Goal: Information Seeking & Learning: Check status

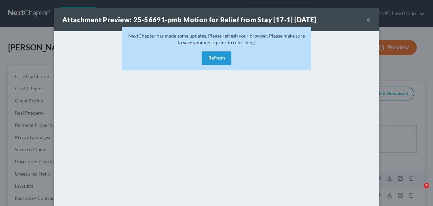
click at [217, 51] on button "Refresh" at bounding box center [217, 58] width 30 height 14
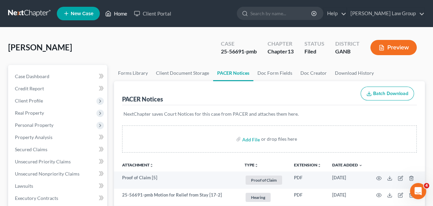
click at [121, 15] on link "Home" at bounding box center [116, 13] width 29 height 12
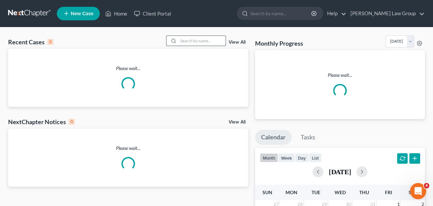
click at [219, 39] on input "search" at bounding box center [201, 41] width 47 height 10
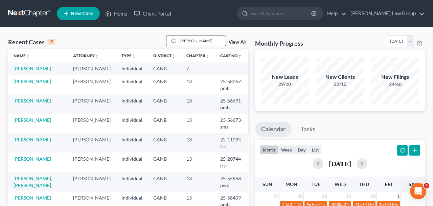
type input "[PERSON_NAME]"
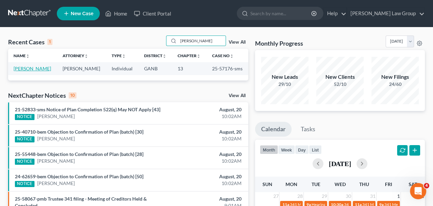
click at [46, 69] on link "[PERSON_NAME]" at bounding box center [33, 69] width 38 height 6
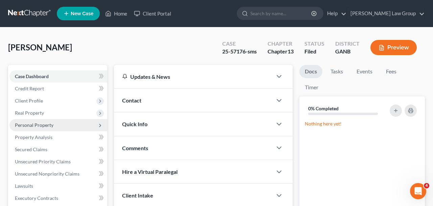
scroll to position [117, 0]
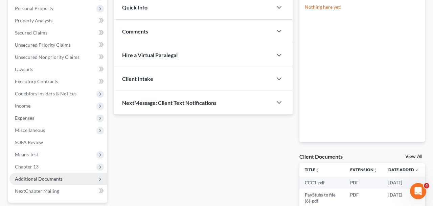
click at [55, 179] on span "Additional Documents" at bounding box center [39, 179] width 48 height 6
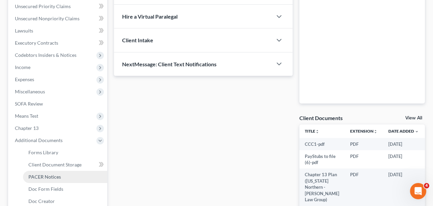
click at [52, 178] on span "PACER Notices" at bounding box center [44, 177] width 32 height 6
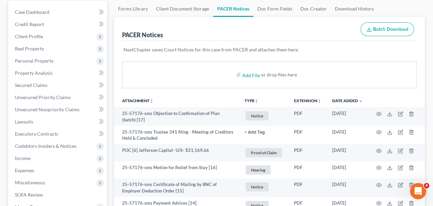
scroll to position [70, 0]
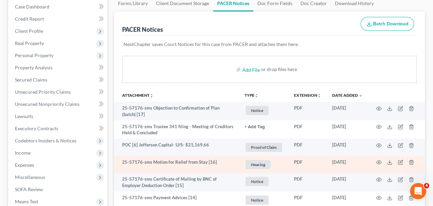
click at [376, 163] on td at bounding box center [396, 164] width 57 height 17
click at [379, 163] on icon "button" at bounding box center [378, 162] width 5 height 5
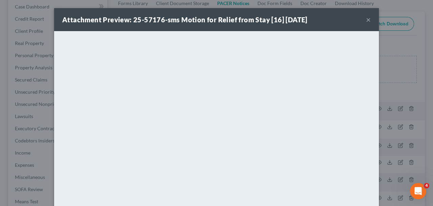
click at [368, 18] on button "×" at bounding box center [368, 20] width 5 height 8
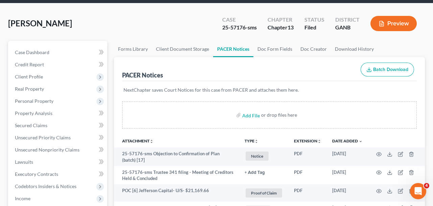
scroll to position [19, 0]
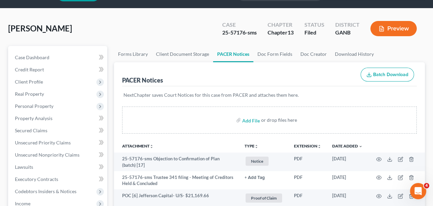
drag, startPoint x: 84, startPoint y: 26, endPoint x: 0, endPoint y: 31, distance: 84.1
copy span "[PERSON_NAME]"
drag, startPoint x: 243, startPoint y: 34, endPoint x: 194, endPoint y: 34, distance: 49.4
click at [194, 34] on div "[PERSON_NAME] Upgraded Case 25-57176-sms Chapter Chapter 13 Status Filed Distri…" at bounding box center [216, 31] width 417 height 29
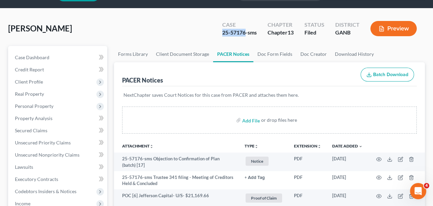
copy div "25-57176"
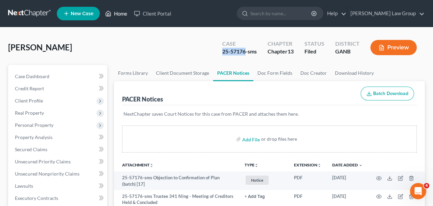
click at [115, 13] on link "Home" at bounding box center [116, 13] width 29 height 12
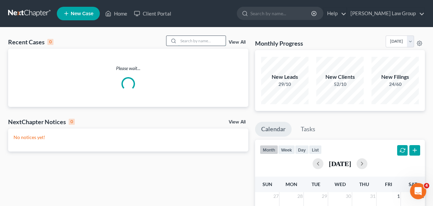
click at [196, 41] on input "search" at bounding box center [201, 41] width 47 height 10
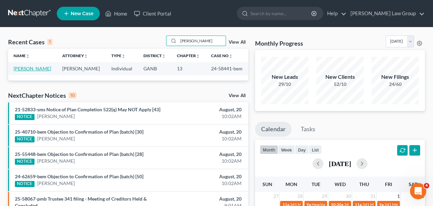
type input "[PERSON_NAME]"
click at [38, 70] on link "[PERSON_NAME]" at bounding box center [33, 69] width 38 height 6
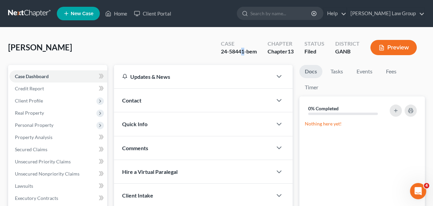
click at [242, 52] on div "24-58441-bem" at bounding box center [239, 52] width 36 height 8
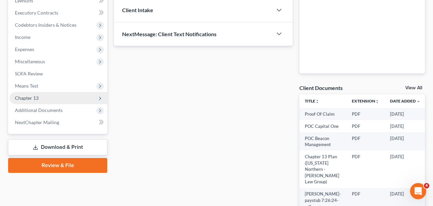
scroll to position [206, 0]
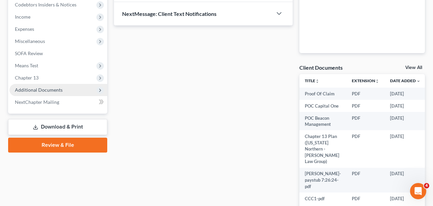
click at [35, 93] on span "Additional Documents" at bounding box center [58, 90] width 98 height 12
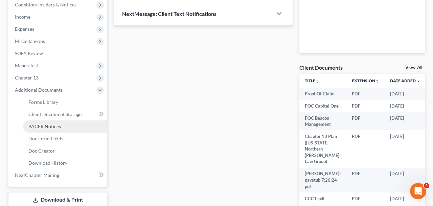
click at [41, 127] on span "PACER Notices" at bounding box center [44, 127] width 32 height 6
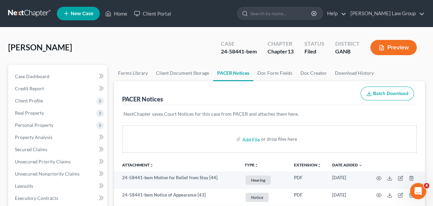
scroll to position [13, 0]
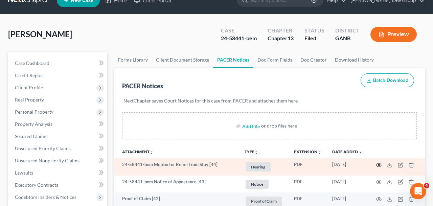
click at [377, 163] on icon "button" at bounding box center [378, 164] width 5 height 5
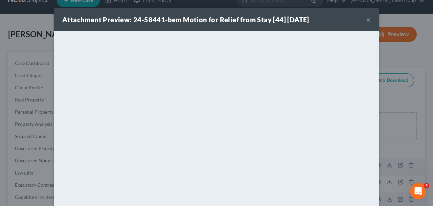
click at [370, 21] on button "×" at bounding box center [368, 20] width 5 height 8
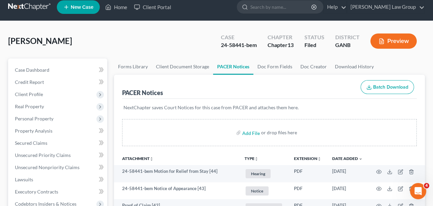
scroll to position [0, 0]
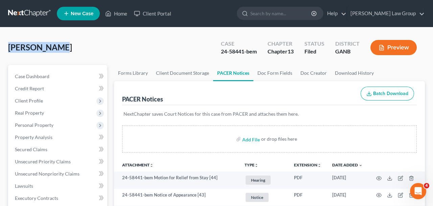
drag, startPoint x: 74, startPoint y: 52, endPoint x: 9, endPoint y: 51, distance: 65.3
click at [9, 51] on div "[PERSON_NAME] Upgraded Case 24-58441-bem Chapter Chapter 13 Status Filed Distri…" at bounding box center [216, 50] width 417 height 29
copy span "[PERSON_NAME]"
drag, startPoint x: 239, startPoint y: 53, endPoint x: 201, endPoint y: 53, distance: 37.6
click at [201, 53] on div "[PERSON_NAME] Upgraded Case 24-58441-bem Chapter Chapter 13 Status Filed Distri…" at bounding box center [216, 50] width 417 height 29
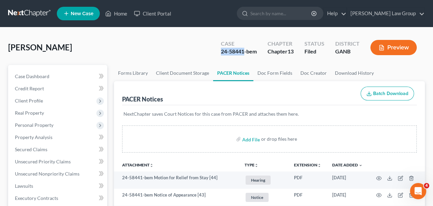
copy div "24-58441"
click at [118, 12] on link "Home" at bounding box center [116, 13] width 29 height 12
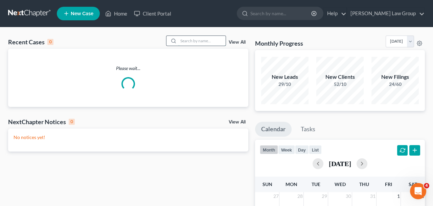
click at [198, 43] on input "search" at bounding box center [201, 41] width 47 height 10
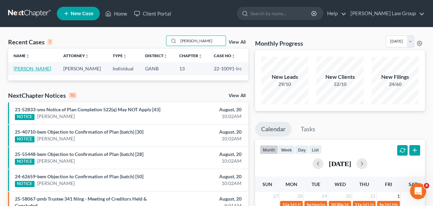
type input "[PERSON_NAME]"
click at [29, 67] on link "[PERSON_NAME]" at bounding box center [33, 69] width 38 height 6
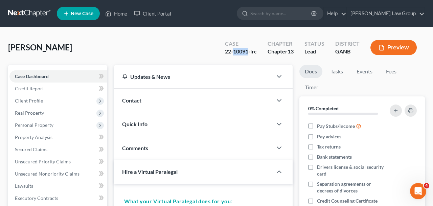
drag, startPoint x: 249, startPoint y: 52, endPoint x: 234, endPoint y: 51, distance: 15.9
click at [234, 51] on div "22-10091-lrc" at bounding box center [241, 52] width 32 height 8
click at [116, 12] on link "Home" at bounding box center [116, 13] width 29 height 12
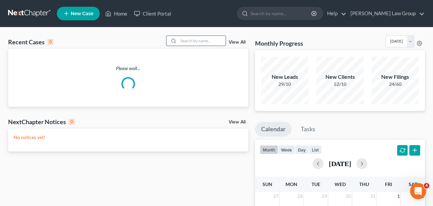
click at [192, 42] on input "search" at bounding box center [201, 41] width 47 height 10
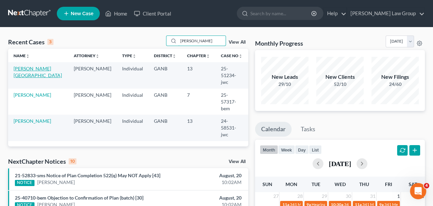
type input "[PERSON_NAME]"
click at [31, 71] on link "[PERSON_NAME][GEOGRAPHIC_DATA]" at bounding box center [38, 72] width 48 height 13
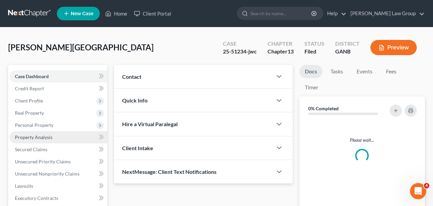
scroll to position [228, 0]
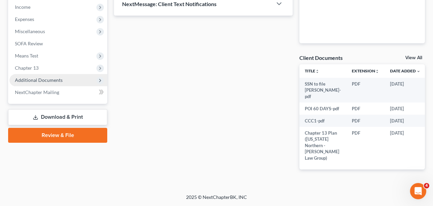
click at [55, 77] on span "Additional Documents" at bounding box center [39, 80] width 48 height 6
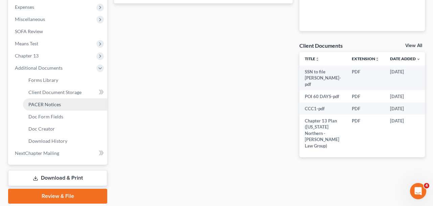
click at [62, 104] on link "PACER Notices" at bounding box center [65, 105] width 84 height 12
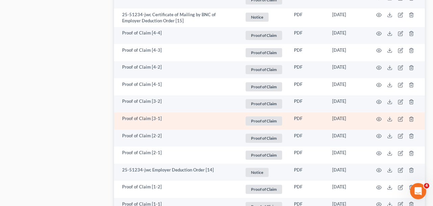
scroll to position [1175, 0]
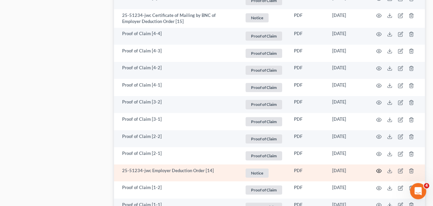
click at [379, 170] on circle "button" at bounding box center [378, 170] width 1 height 1
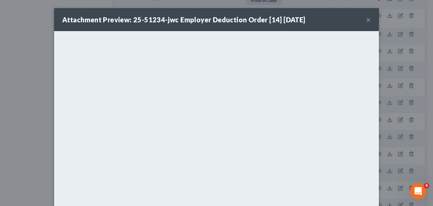
click at [372, 21] on div "Attachment Preview: 25-51234-jwc Employer Deduction Order [14] [DATE] ×" at bounding box center [216, 19] width 325 height 23
click at [370, 21] on button "×" at bounding box center [368, 20] width 5 height 8
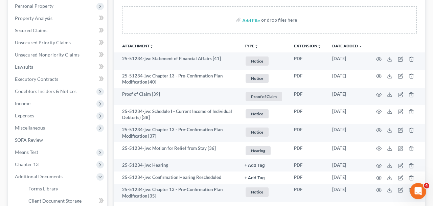
scroll to position [125, 0]
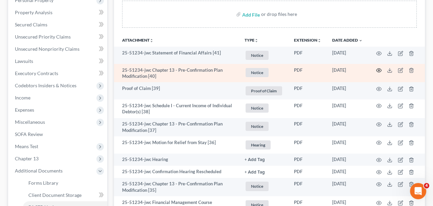
click at [379, 68] on icon "button" at bounding box center [378, 70] width 5 height 5
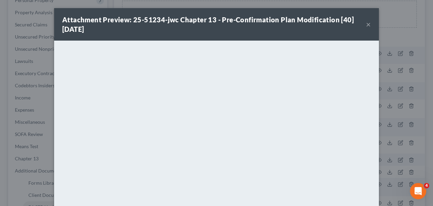
click at [365, 27] on div "Attachment Preview: 25-51234-jwc Chapter 13 - Pre-Confirmation Plan Modificatio…" at bounding box center [214, 24] width 304 height 19
click at [368, 25] on button "×" at bounding box center [368, 24] width 5 height 8
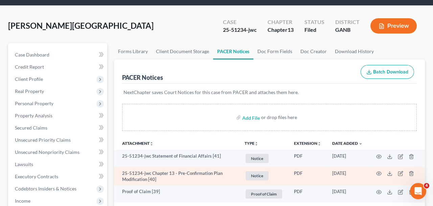
scroll to position [0, 0]
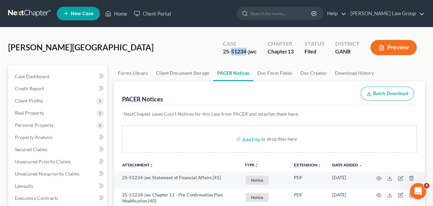
drag, startPoint x: 247, startPoint y: 53, endPoint x: 232, endPoint y: 52, distance: 14.9
click at [232, 52] on div "25-51234-jwc" at bounding box center [240, 52] width 34 height 8
copy div "51234"
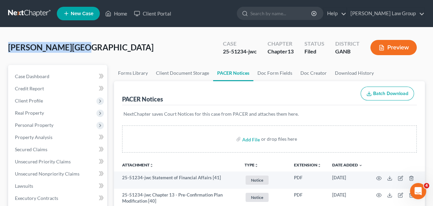
drag, startPoint x: 75, startPoint y: 49, endPoint x: 1, endPoint y: 49, distance: 74.8
copy span "[PERSON_NAME][GEOGRAPHIC_DATA]"
click at [123, 13] on link "Home" at bounding box center [116, 13] width 29 height 12
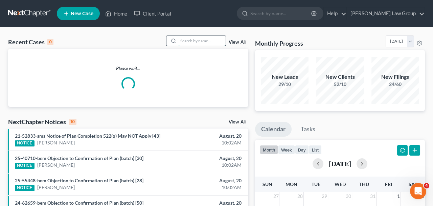
click at [197, 40] on input "search" at bounding box center [201, 41] width 47 height 10
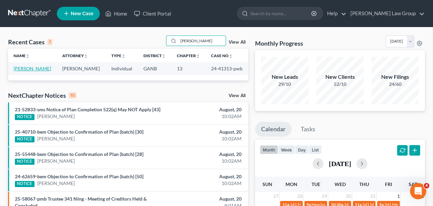
type input "[PERSON_NAME]"
click at [37, 68] on link "[PERSON_NAME]" at bounding box center [33, 69] width 38 height 6
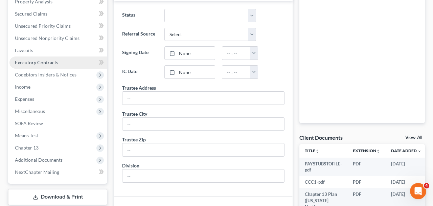
scroll to position [155, 0]
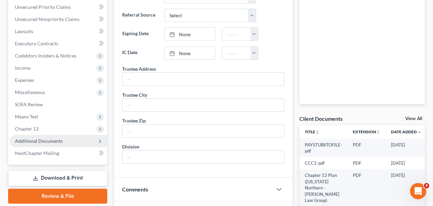
click at [62, 141] on span "Additional Documents" at bounding box center [58, 141] width 98 height 12
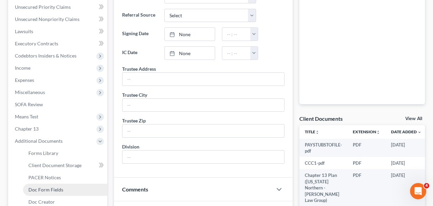
click at [69, 184] on link "Doc Form Fields" at bounding box center [65, 190] width 84 height 12
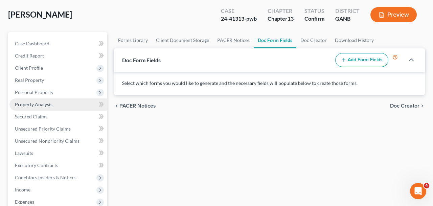
scroll to position [151, 0]
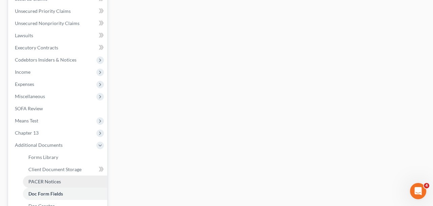
click at [71, 176] on link "PACER Notices" at bounding box center [65, 182] width 84 height 12
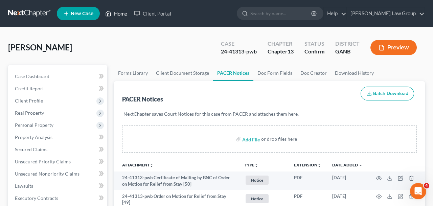
click at [117, 6] on ul "New Case Home Client Portal - No Result - See all results Or Press Enter... Hel…" at bounding box center [241, 14] width 368 height 18
click at [118, 13] on link "Home" at bounding box center [116, 13] width 29 height 12
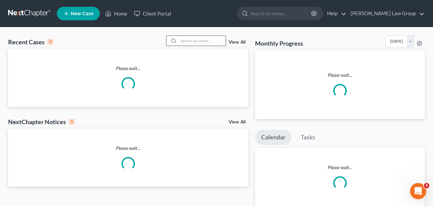
click at [202, 45] on input "search" at bounding box center [201, 41] width 47 height 10
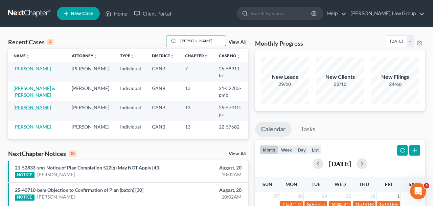
type input "[PERSON_NAME]"
click at [30, 107] on link "[PERSON_NAME]" at bounding box center [33, 108] width 38 height 6
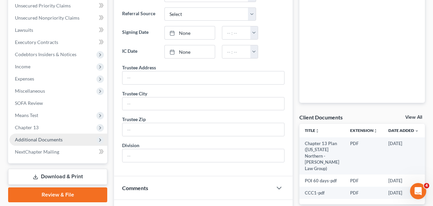
scroll to position [159, 0]
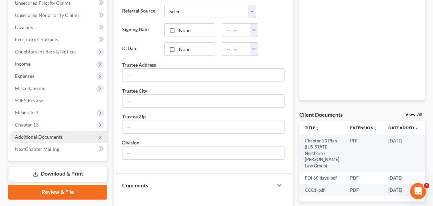
click at [30, 136] on span "Additional Documents" at bounding box center [39, 137] width 48 height 6
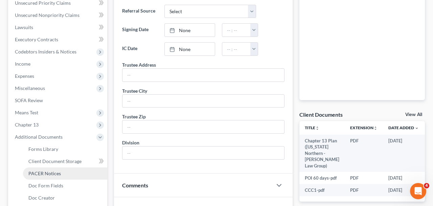
click at [35, 173] on span "PACER Notices" at bounding box center [44, 174] width 32 height 6
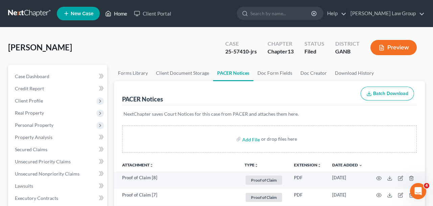
click at [121, 13] on link "Home" at bounding box center [116, 13] width 29 height 12
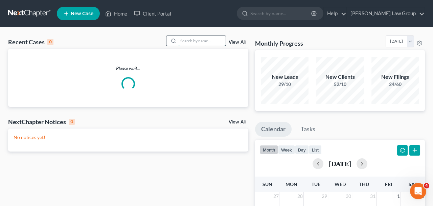
click at [190, 38] on input "search" at bounding box center [201, 41] width 47 height 10
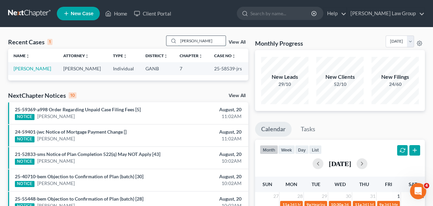
drag, startPoint x: 195, startPoint y: 43, endPoint x: 141, endPoint y: 42, distance: 53.8
click at [178, 42] on input "[PERSON_NAME]" at bounding box center [201, 41] width 47 height 10
drag, startPoint x: 195, startPoint y: 41, endPoint x: 110, endPoint y: 41, distance: 85.6
click at [178, 41] on input "[PERSON_NAME]" at bounding box center [201, 41] width 47 height 10
type input "[PERSON_NAME]"
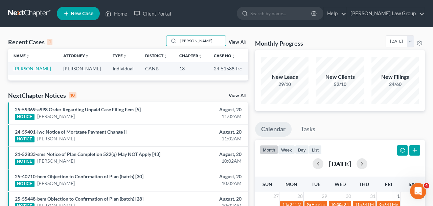
click at [24, 68] on link "[PERSON_NAME]" at bounding box center [33, 69] width 38 height 6
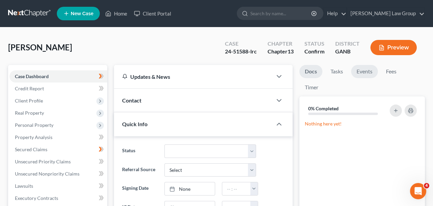
click at [361, 76] on link "Events" at bounding box center [364, 71] width 27 height 13
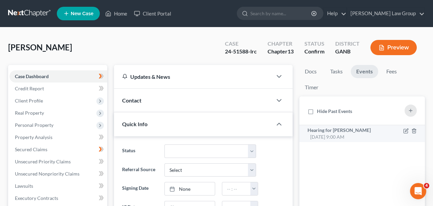
click at [340, 137] on div "Hearing for [PERSON_NAME] [DATE] 9:00 AM" at bounding box center [348, 134] width 80 height 14
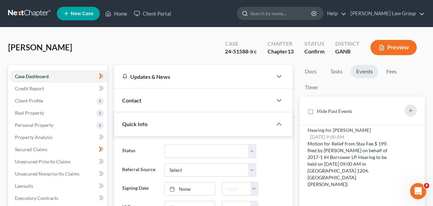
click at [290, 15] on input "search" at bounding box center [282, 13] width 62 height 13
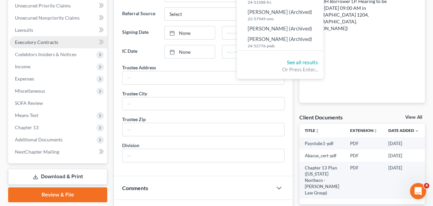
scroll to position [220, 0]
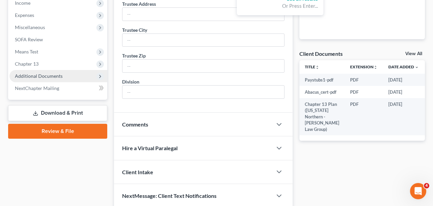
type input "[PERSON_NAME]"
click at [44, 76] on span "Additional Documents" at bounding box center [39, 76] width 48 height 6
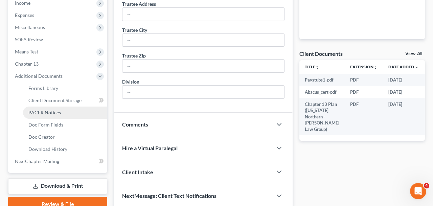
click at [55, 111] on span "PACER Notices" at bounding box center [44, 113] width 32 height 6
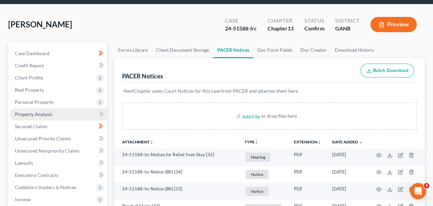
scroll to position [32, 0]
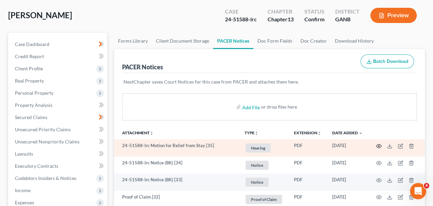
click at [382, 144] on icon "button" at bounding box center [378, 146] width 5 height 5
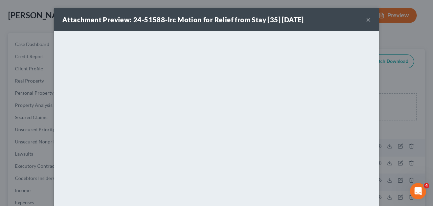
click at [369, 19] on button "×" at bounding box center [368, 20] width 5 height 8
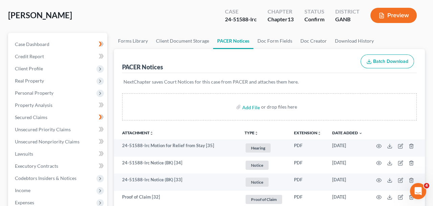
drag, startPoint x: 81, startPoint y: 20, endPoint x: 1, endPoint y: 20, distance: 80.2
copy span "[PERSON_NAME]"
drag, startPoint x: 248, startPoint y: 20, endPoint x: 201, endPoint y: 20, distance: 47.1
click at [201, 20] on div "[PERSON_NAME] Upgraded Case 24-51588-lrc Chapter Chapter 13 Status Confirm Dist…" at bounding box center [216, 17] width 417 height 29
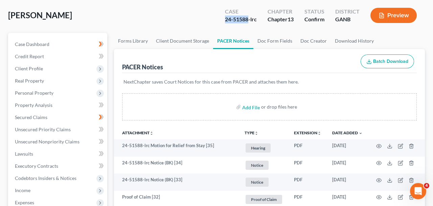
copy div "24-51588"
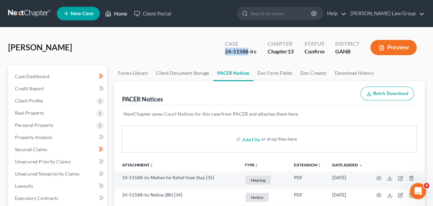
click at [114, 13] on link "Home" at bounding box center [116, 13] width 29 height 12
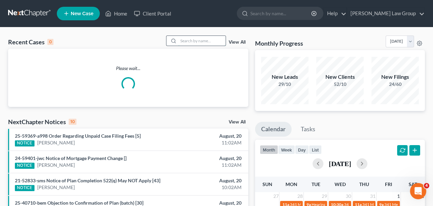
click at [207, 44] on input "search" at bounding box center [201, 41] width 47 height 10
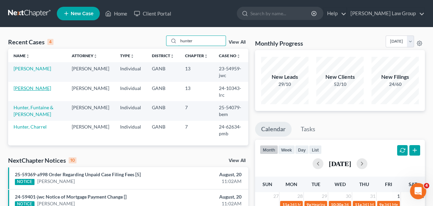
type input "hunter"
click at [20, 85] on link "[PERSON_NAME]" at bounding box center [33, 88] width 38 height 6
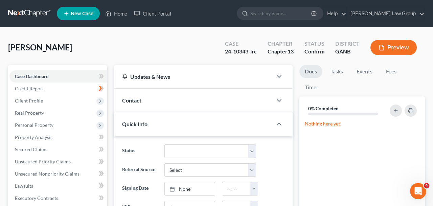
scroll to position [221, 0]
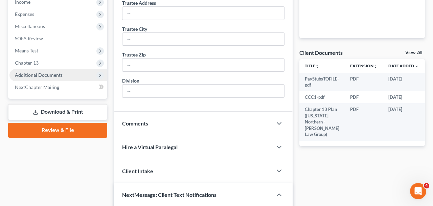
click at [45, 73] on span "Additional Documents" at bounding box center [39, 75] width 48 height 6
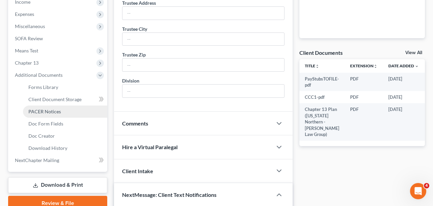
click at [51, 106] on link "PACER Notices" at bounding box center [65, 112] width 84 height 12
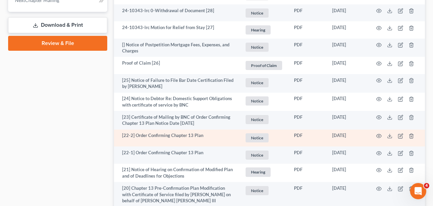
scroll to position [394, 0]
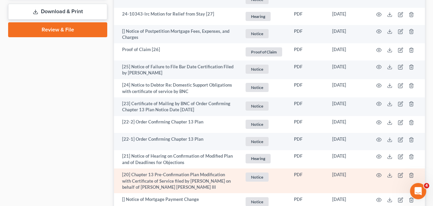
click at [376, 175] on td at bounding box center [396, 181] width 57 height 25
click at [378, 175] on circle "button" at bounding box center [378, 175] width 1 height 1
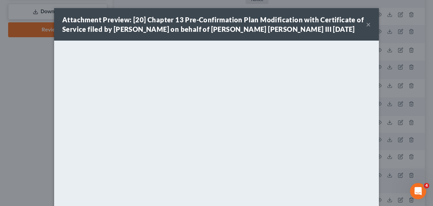
click at [369, 27] on button "×" at bounding box center [368, 24] width 5 height 8
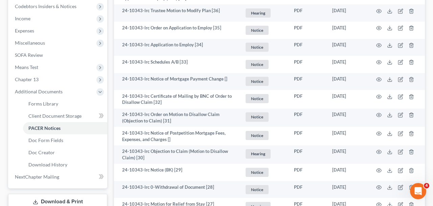
scroll to position [0, 0]
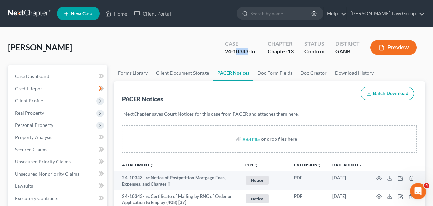
drag, startPoint x: 248, startPoint y: 53, endPoint x: 234, endPoint y: 53, distance: 13.5
click at [234, 53] on div "24-10343-lrc" at bounding box center [241, 52] width 32 height 8
click at [230, 56] on div "Case 24-10343-lrc" at bounding box center [241, 48] width 43 height 20
drag, startPoint x: 233, startPoint y: 53, endPoint x: 248, endPoint y: 54, distance: 15.2
click at [248, 54] on div "24-10343-lrc" at bounding box center [241, 52] width 32 height 8
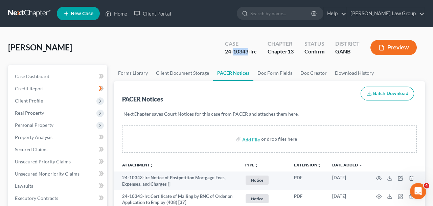
copy div "10343"
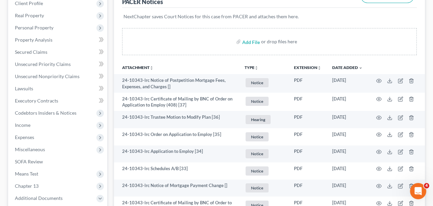
scroll to position [96, 0]
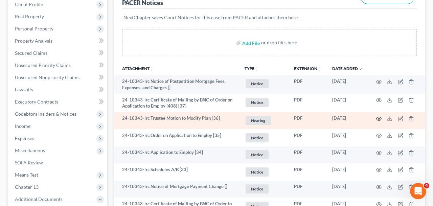
click at [380, 119] on circle "button" at bounding box center [378, 118] width 1 height 1
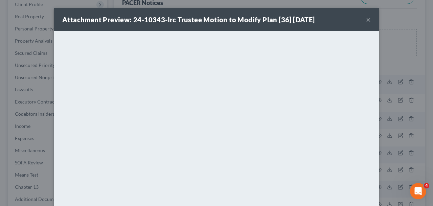
click at [370, 20] on button "×" at bounding box center [368, 20] width 5 height 8
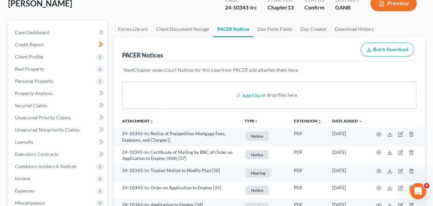
scroll to position [0, 0]
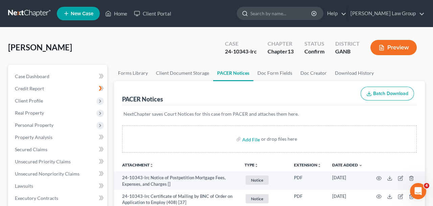
click at [293, 16] on input "search" at bounding box center [282, 13] width 62 height 13
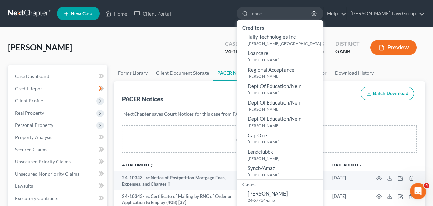
drag, startPoint x: 314, startPoint y: 16, endPoint x: 223, endPoint y: 14, distance: 91.1
click at [251, 15] on input "tenee" at bounding box center [282, 13] width 62 height 13
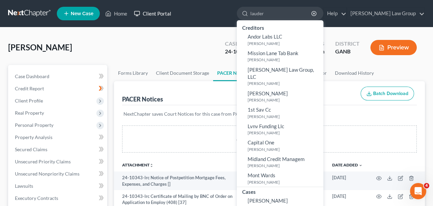
type input "lauder"
click at [121, 26] on nav "Home New Case Client Portal [PERSON_NAME] Law Group [EMAIL_ADDRESS][DOMAIN_NAME…" at bounding box center [216, 13] width 433 height 27
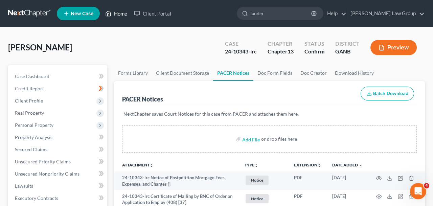
click at [120, 17] on link "Home" at bounding box center [116, 13] width 29 height 12
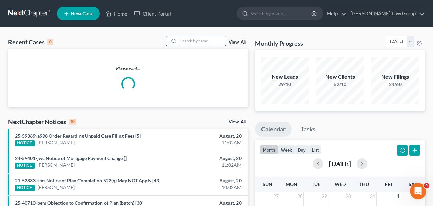
click at [195, 43] on input "search" at bounding box center [201, 41] width 47 height 10
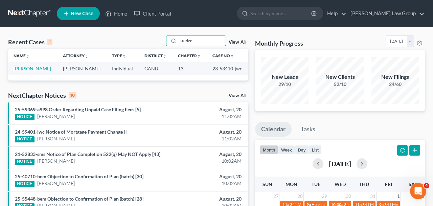
type input "lauder"
click at [24, 68] on link "[PERSON_NAME]" at bounding box center [33, 69] width 38 height 6
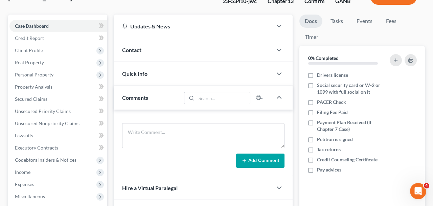
scroll to position [137, 0]
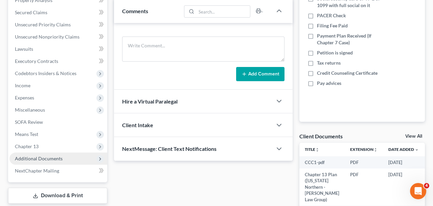
click at [87, 156] on span "Additional Documents" at bounding box center [58, 159] width 98 height 12
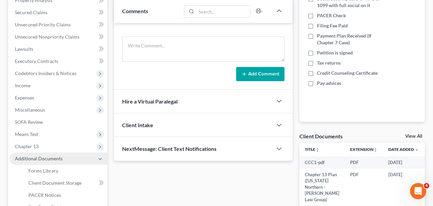
scroll to position [148, 0]
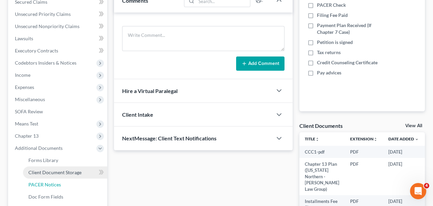
click at [80, 182] on link "PACER Notices" at bounding box center [65, 185] width 84 height 12
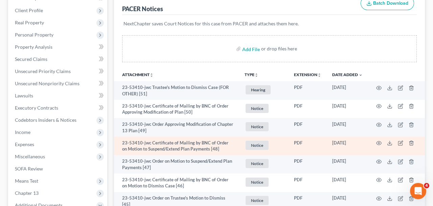
scroll to position [91, 0]
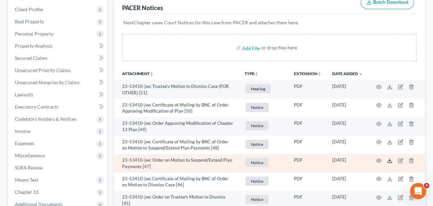
click at [389, 162] on icon at bounding box center [389, 160] width 5 height 5
click at [379, 161] on circle "button" at bounding box center [378, 160] width 1 height 1
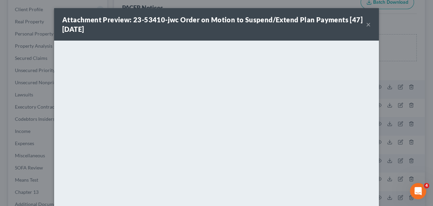
click at [369, 26] on button "×" at bounding box center [368, 24] width 5 height 8
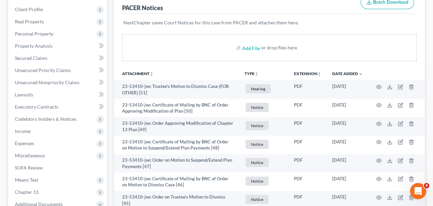
scroll to position [0, 0]
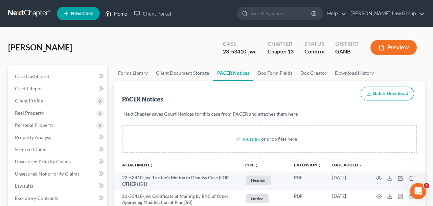
click at [124, 16] on link "Home" at bounding box center [116, 13] width 29 height 12
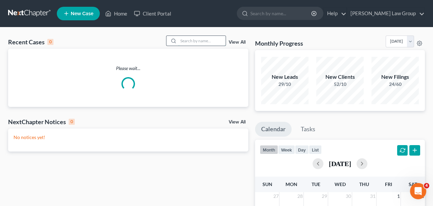
click at [193, 40] on input "search" at bounding box center [201, 41] width 47 height 10
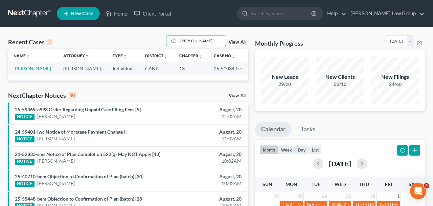
type input "[PERSON_NAME]"
click at [49, 69] on link "[PERSON_NAME]" at bounding box center [33, 69] width 38 height 6
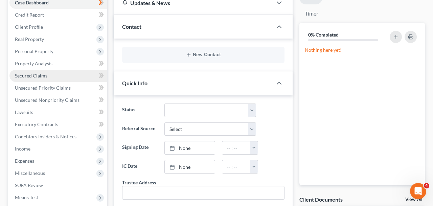
scroll to position [186, 0]
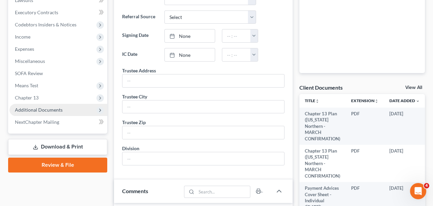
click at [38, 109] on span "Additional Documents" at bounding box center [39, 110] width 48 height 6
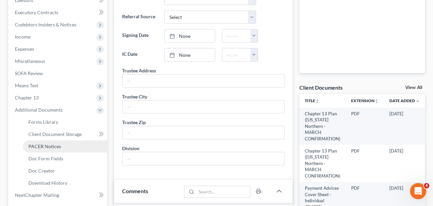
click at [47, 150] on link "PACER Notices" at bounding box center [65, 146] width 84 height 12
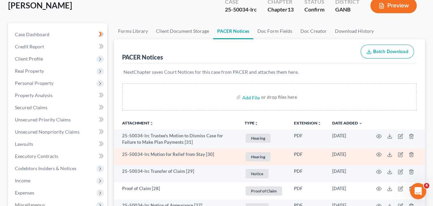
scroll to position [43, 0]
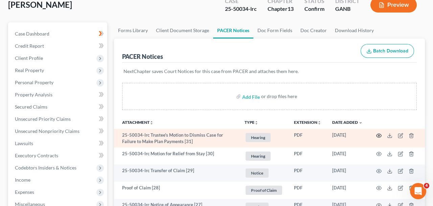
click at [380, 135] on icon "button" at bounding box center [378, 135] width 5 height 5
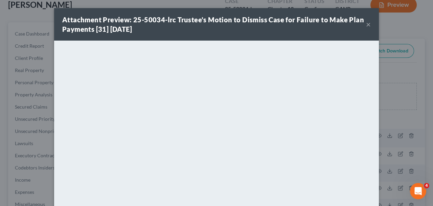
click at [369, 25] on button "×" at bounding box center [368, 24] width 5 height 8
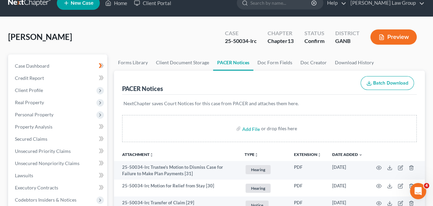
scroll to position [0, 0]
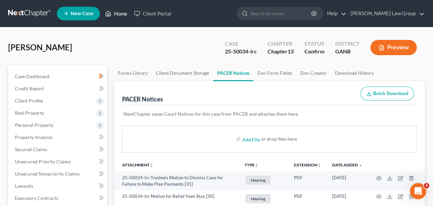
click at [104, 14] on link "Home" at bounding box center [116, 13] width 29 height 12
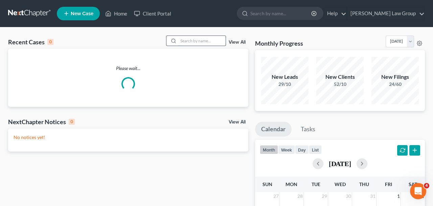
click at [198, 42] on input "search" at bounding box center [201, 41] width 47 height 10
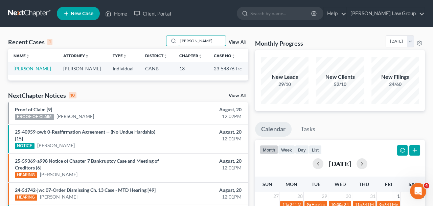
type input "[PERSON_NAME]"
click at [37, 71] on link "[PERSON_NAME]" at bounding box center [33, 69] width 38 height 6
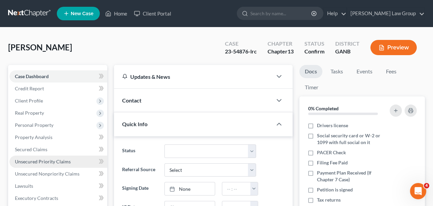
scroll to position [171, 0]
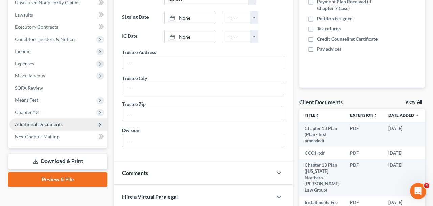
click at [57, 127] on span "Additional Documents" at bounding box center [58, 124] width 98 height 12
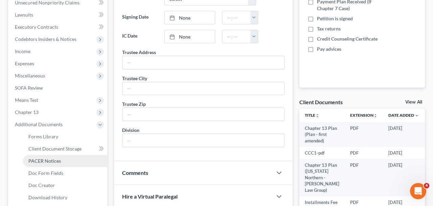
click at [57, 158] on span "PACER Notices" at bounding box center [44, 161] width 32 height 6
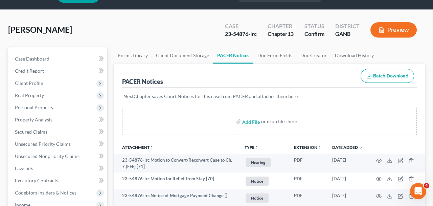
scroll to position [33, 0]
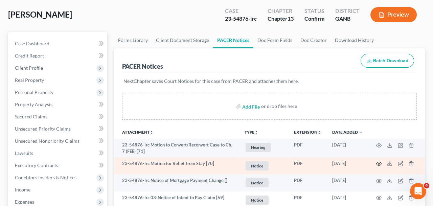
click at [377, 163] on icon "button" at bounding box center [378, 163] width 5 height 5
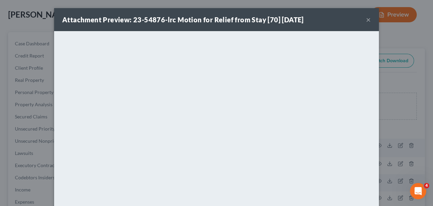
click at [367, 22] on button "×" at bounding box center [368, 20] width 5 height 8
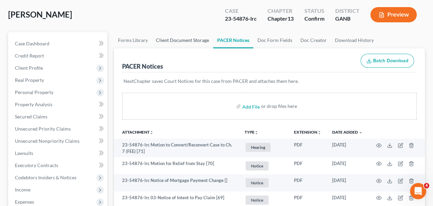
scroll to position [0, 0]
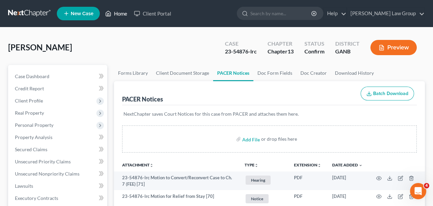
click at [122, 14] on link "Home" at bounding box center [116, 13] width 29 height 12
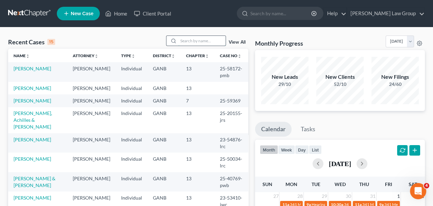
click at [211, 42] on input "search" at bounding box center [201, 41] width 47 height 10
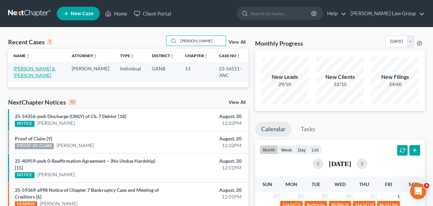
type input "[PERSON_NAME]"
click at [50, 69] on link "[PERSON_NAME] & [PERSON_NAME]" at bounding box center [35, 72] width 42 height 13
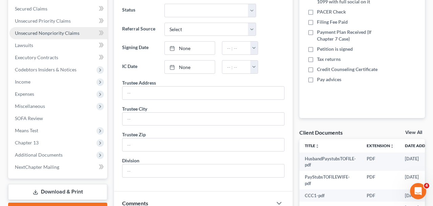
scroll to position [143, 0]
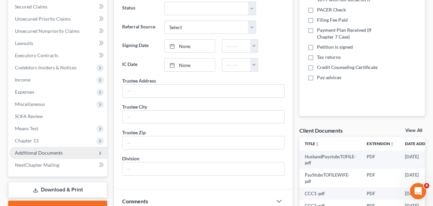
click at [54, 153] on span "Additional Documents" at bounding box center [39, 153] width 48 height 6
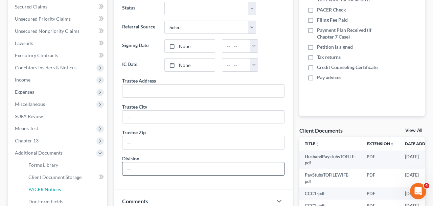
click at [51, 190] on span "PACER Notices" at bounding box center [44, 190] width 32 height 6
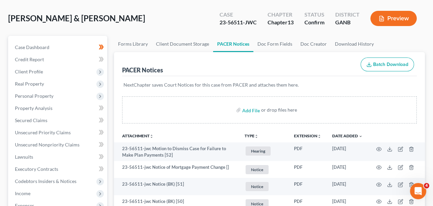
scroll to position [37, 0]
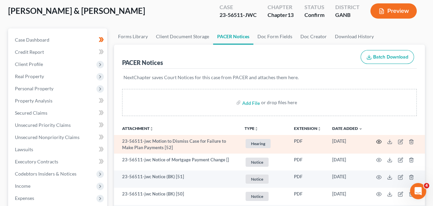
click at [378, 140] on icon "button" at bounding box center [378, 141] width 5 height 5
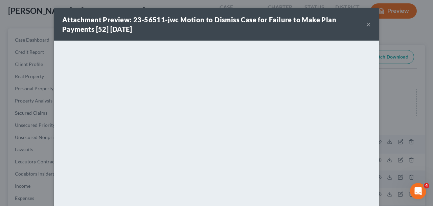
click at [368, 26] on button "×" at bounding box center [368, 24] width 5 height 8
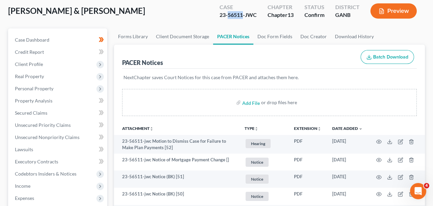
drag, startPoint x: 226, startPoint y: 15, endPoint x: 243, endPoint y: 17, distance: 17.0
click at [243, 17] on div "23-56511-JWC" at bounding box center [238, 15] width 37 height 8
copy div "56511"
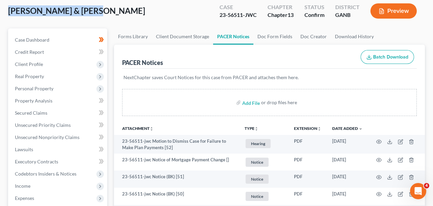
drag, startPoint x: 89, startPoint y: 14, endPoint x: 0, endPoint y: 14, distance: 88.7
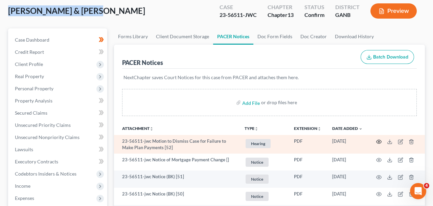
click at [377, 142] on icon "button" at bounding box center [378, 141] width 5 height 5
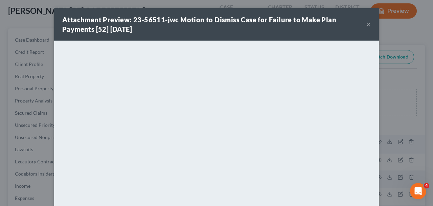
click at [368, 25] on button "×" at bounding box center [368, 24] width 5 height 8
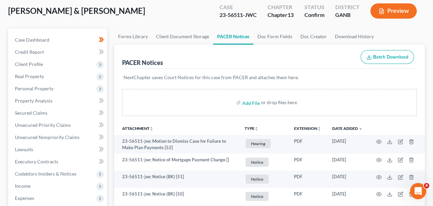
scroll to position [0, 0]
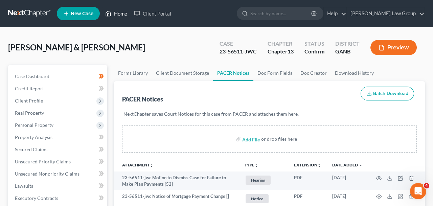
click at [114, 14] on link "Home" at bounding box center [116, 13] width 29 height 12
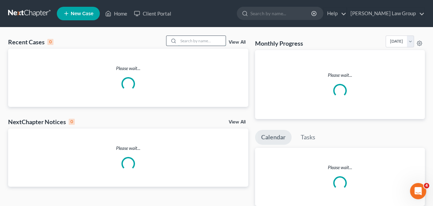
click at [198, 40] on input "search" at bounding box center [201, 41] width 47 height 10
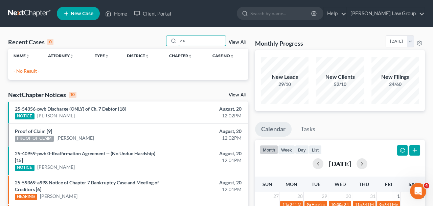
type input "d"
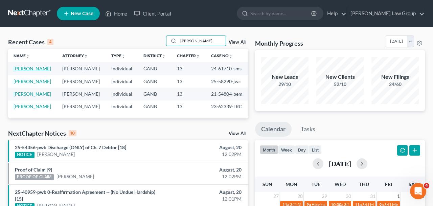
type input "[PERSON_NAME]"
click at [39, 71] on link "[PERSON_NAME]" at bounding box center [33, 69] width 38 height 6
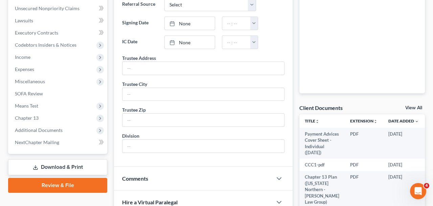
scroll to position [270, 0]
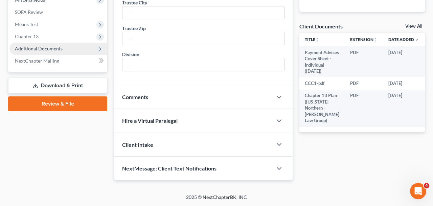
click at [35, 46] on span "Additional Documents" at bounding box center [39, 49] width 48 height 6
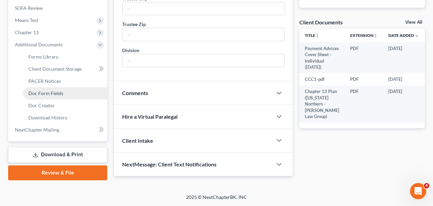
click at [41, 87] on link "Doc Form Fields" at bounding box center [65, 93] width 84 height 12
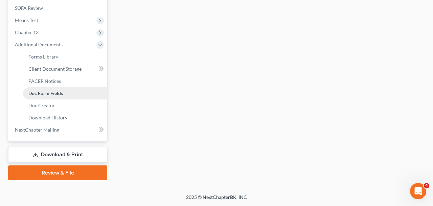
scroll to position [251, 0]
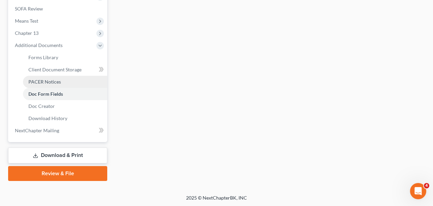
click at [48, 83] on span "PACER Notices" at bounding box center [44, 82] width 32 height 6
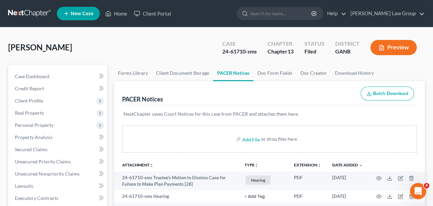
scroll to position [49, 0]
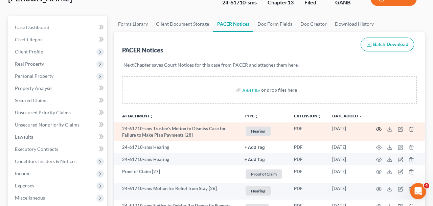
click at [379, 129] on icon "button" at bounding box center [378, 129] width 5 height 5
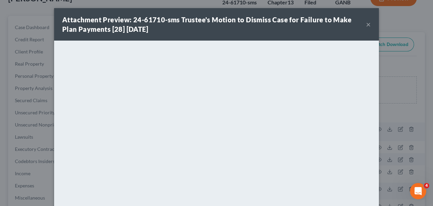
click at [368, 26] on button "×" at bounding box center [368, 24] width 5 height 8
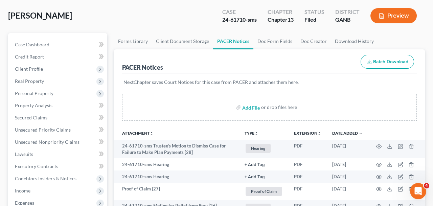
scroll to position [26, 0]
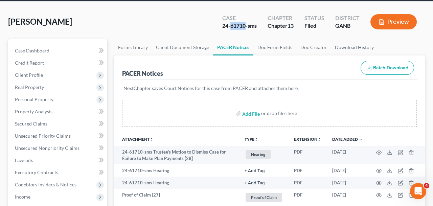
drag, startPoint x: 232, startPoint y: 25, endPoint x: 246, endPoint y: 24, distance: 14.6
click at [246, 24] on div "24-61710-sms" at bounding box center [239, 26] width 35 height 8
drag, startPoint x: 87, startPoint y: 23, endPoint x: 0, endPoint y: 21, distance: 86.7
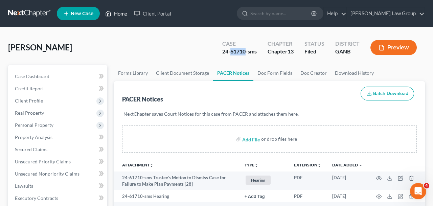
click at [113, 17] on link "Home" at bounding box center [116, 13] width 29 height 12
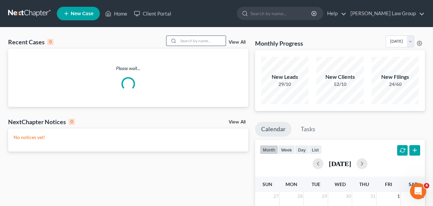
click at [206, 37] on input "search" at bounding box center [201, 41] width 47 height 10
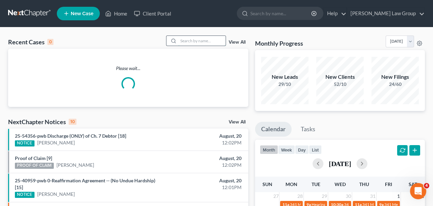
click at [207, 43] on input "search" at bounding box center [201, 41] width 47 height 10
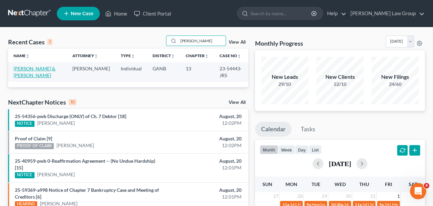
type input "[PERSON_NAME]"
click at [41, 74] on link "[PERSON_NAME] & [PERSON_NAME]" at bounding box center [35, 72] width 42 height 13
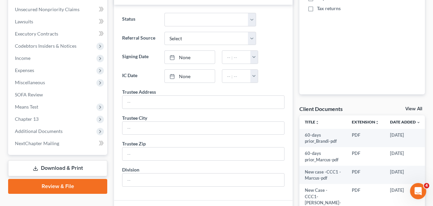
scroll to position [186, 0]
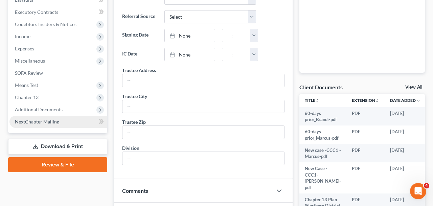
click at [48, 115] on span "Additional Documents" at bounding box center [58, 110] width 98 height 12
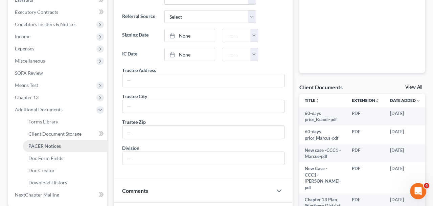
click at [47, 150] on link "PACER Notices" at bounding box center [65, 146] width 84 height 12
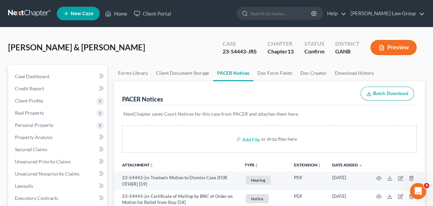
scroll to position [49, 0]
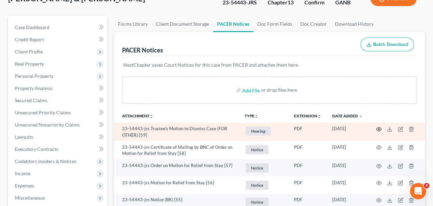
click at [378, 129] on icon "button" at bounding box center [378, 129] width 5 height 5
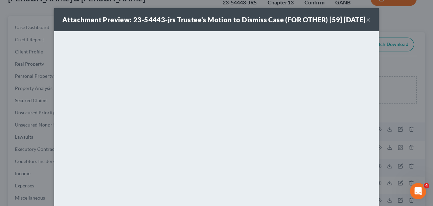
click at [369, 23] on button "×" at bounding box center [368, 20] width 5 height 8
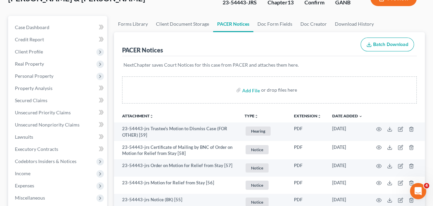
scroll to position [0, 0]
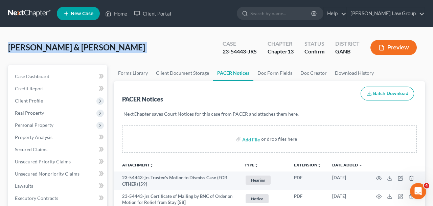
drag, startPoint x: 201, startPoint y: 47, endPoint x: 0, endPoint y: 47, distance: 201.1
click at [118, 15] on link "Home" at bounding box center [116, 13] width 29 height 12
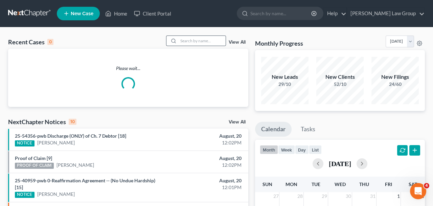
click at [191, 46] on div at bounding box center [196, 41] width 60 height 10
click at [191, 42] on input "search" at bounding box center [201, 41] width 47 height 10
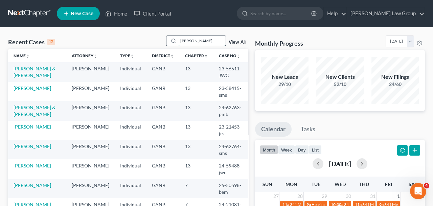
drag, startPoint x: 185, startPoint y: 42, endPoint x: 153, endPoint y: 39, distance: 32.0
click at [178, 39] on input "[PERSON_NAME]" at bounding box center [201, 41] width 47 height 10
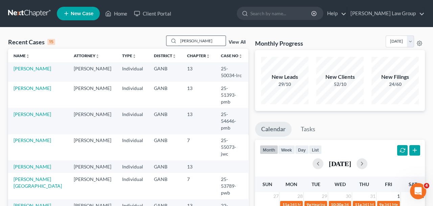
drag, startPoint x: 194, startPoint y: 40, endPoint x: 141, endPoint y: 40, distance: 53.1
click at [178, 40] on input "[PERSON_NAME]" at bounding box center [201, 41] width 47 height 10
type input "[PERSON_NAME]"
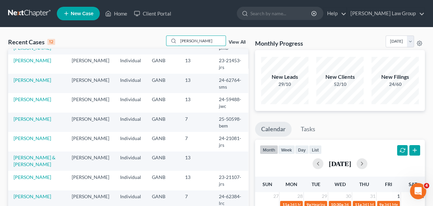
scroll to position [90, 0]
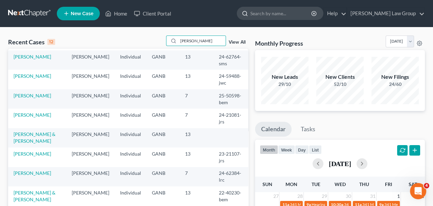
click at [296, 14] on input "search" at bounding box center [282, 13] width 62 height 13
type input "[PERSON_NAME]"
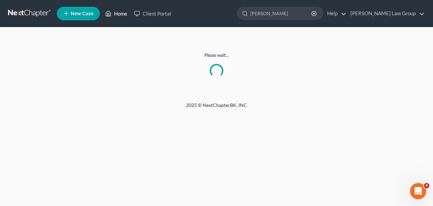
click at [122, 15] on link "Home" at bounding box center [116, 13] width 29 height 12
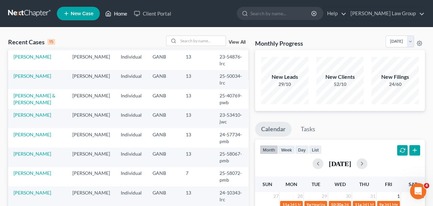
scroll to position [155, 0]
click at [191, 40] on input "search" at bounding box center [201, 41] width 47 height 10
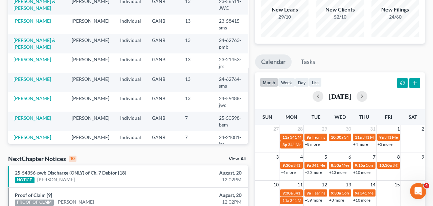
scroll to position [0, 0]
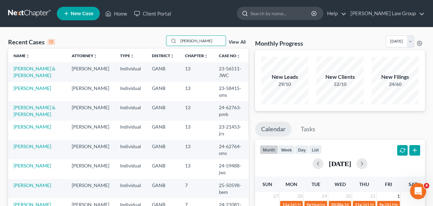
type input "[PERSON_NAME]"
click at [303, 15] on input "search" at bounding box center [282, 13] width 62 height 13
type input "[PERSON_NAME]"
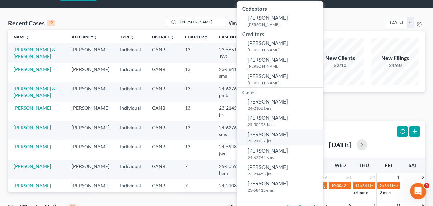
scroll to position [31, 0]
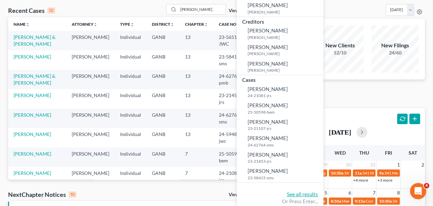
click at [318, 194] on link "See all results" at bounding box center [302, 194] width 31 height 6
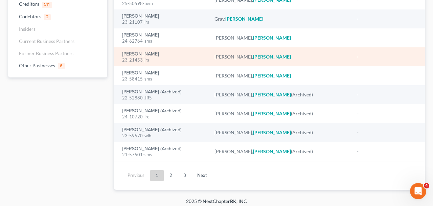
scroll to position [103, 0]
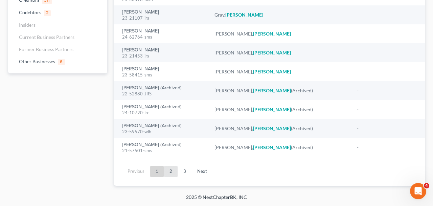
click at [171, 175] on link "2" at bounding box center [171, 171] width 14 height 11
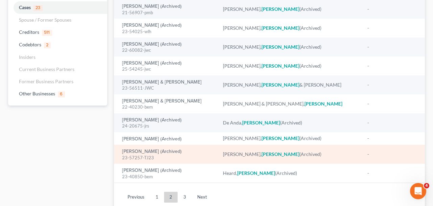
scroll to position [58, 0]
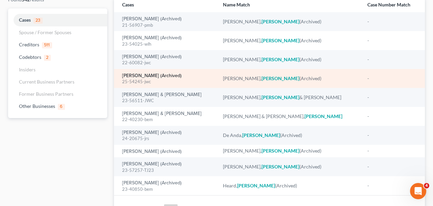
click at [154, 77] on link "[PERSON_NAME] (Archived)" at bounding box center [152, 75] width 60 height 5
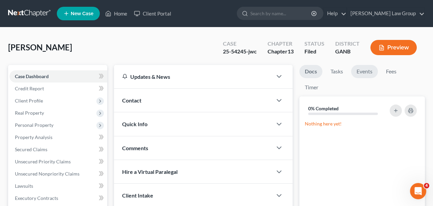
click at [362, 78] on link "Events" at bounding box center [364, 71] width 27 height 13
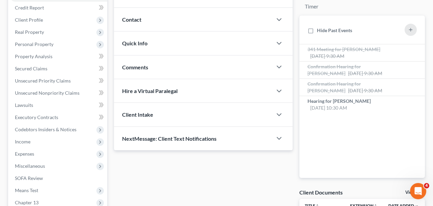
scroll to position [131, 0]
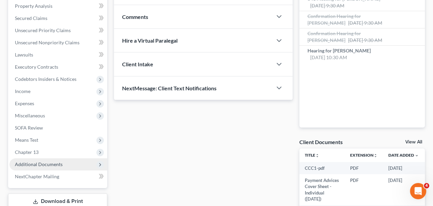
click at [54, 168] on span "Additional Documents" at bounding box center [58, 164] width 98 height 12
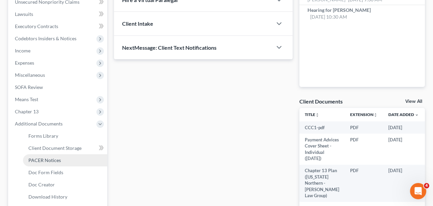
click at [53, 162] on span "PACER Notices" at bounding box center [44, 160] width 32 height 6
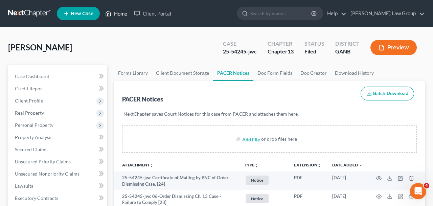
click at [124, 14] on link "Home" at bounding box center [116, 13] width 29 height 12
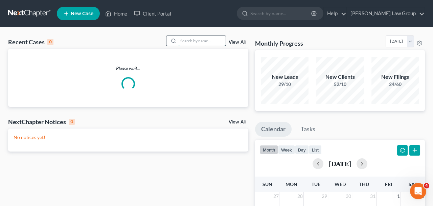
click at [193, 44] on input "search" at bounding box center [201, 41] width 47 height 10
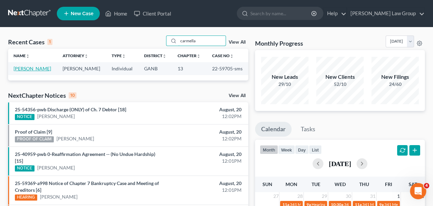
type input "carmella"
click at [38, 68] on link "[PERSON_NAME]" at bounding box center [33, 69] width 38 height 6
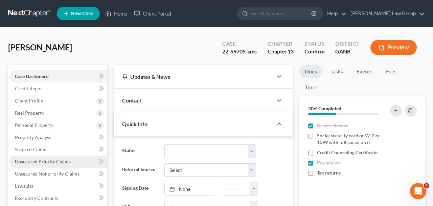
scroll to position [123, 0]
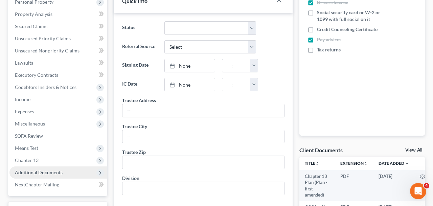
click at [62, 172] on span "Additional Documents" at bounding box center [58, 173] width 98 height 12
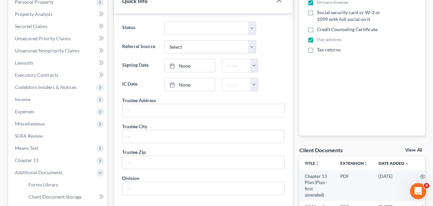
scroll to position [162, 0]
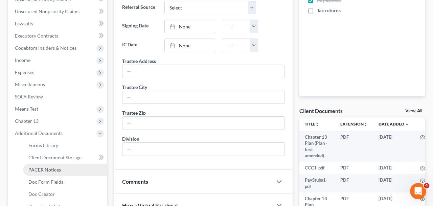
click at [63, 171] on link "PACER Notices" at bounding box center [65, 170] width 84 height 12
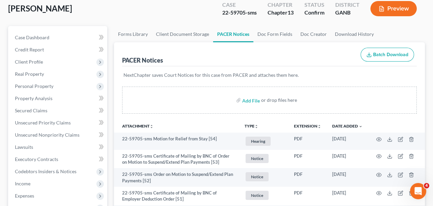
scroll to position [42, 0]
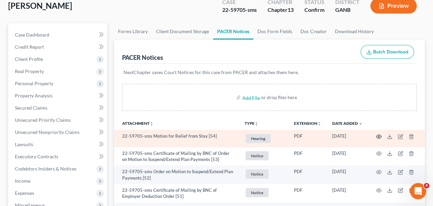
click at [378, 135] on icon "button" at bounding box center [378, 136] width 5 height 5
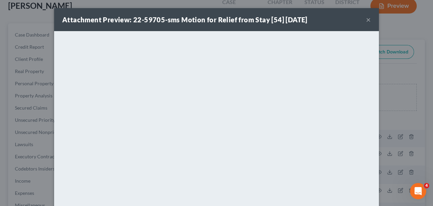
click at [367, 19] on button "×" at bounding box center [368, 20] width 5 height 8
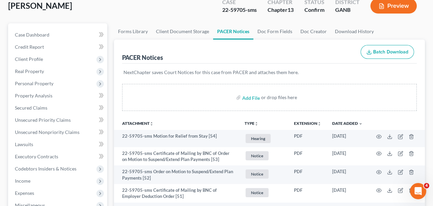
drag, startPoint x: 58, startPoint y: 3, endPoint x: 0, endPoint y: 7, distance: 58.1
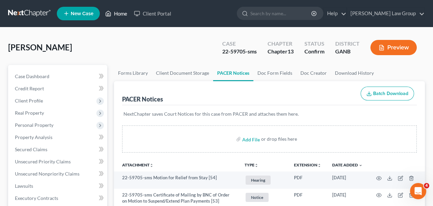
click at [121, 13] on link "Home" at bounding box center [116, 13] width 29 height 12
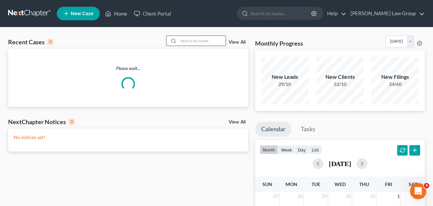
click at [211, 41] on input "search" at bounding box center [201, 41] width 47 height 10
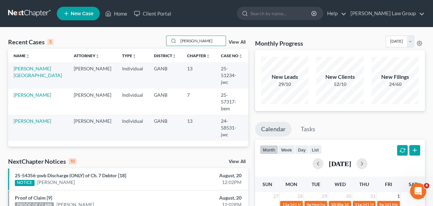
type input "[PERSON_NAME]"
click at [37, 118] on link "[PERSON_NAME]" at bounding box center [33, 121] width 38 height 6
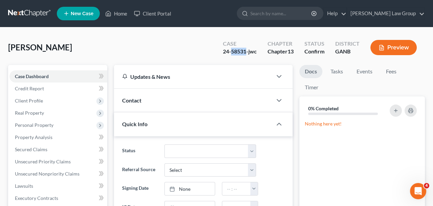
drag, startPoint x: 247, startPoint y: 52, endPoint x: 231, endPoint y: 53, distance: 15.6
click at [231, 53] on div "24-58531-jwc" at bounding box center [240, 52] width 34 height 8
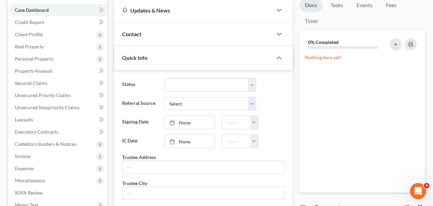
scroll to position [168, 0]
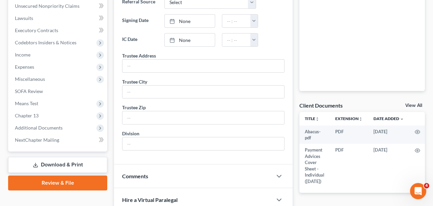
click at [53, 127] on span "Additional Documents" at bounding box center [39, 128] width 48 height 6
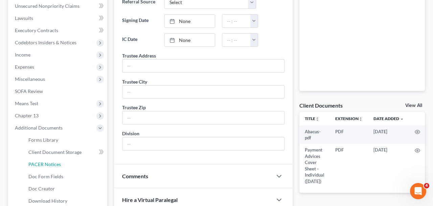
click at [56, 164] on span "PACER Notices" at bounding box center [44, 164] width 32 height 6
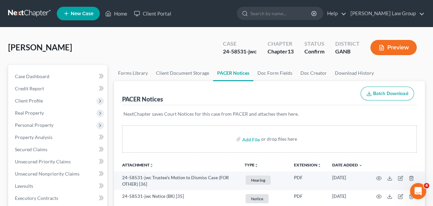
scroll to position [4, 0]
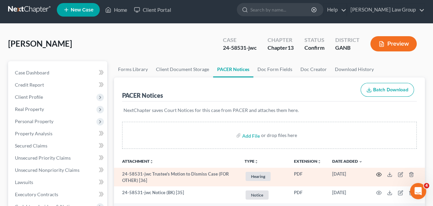
click at [379, 173] on icon "button" at bounding box center [378, 174] width 5 height 5
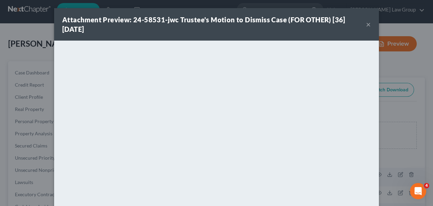
click at [369, 25] on button "×" at bounding box center [368, 24] width 5 height 8
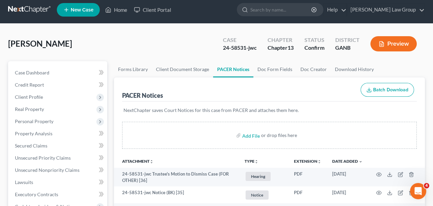
drag, startPoint x: 71, startPoint y: 46, endPoint x: 0, endPoint y: 46, distance: 71.1
